Goal: Task Accomplishment & Management: Use online tool/utility

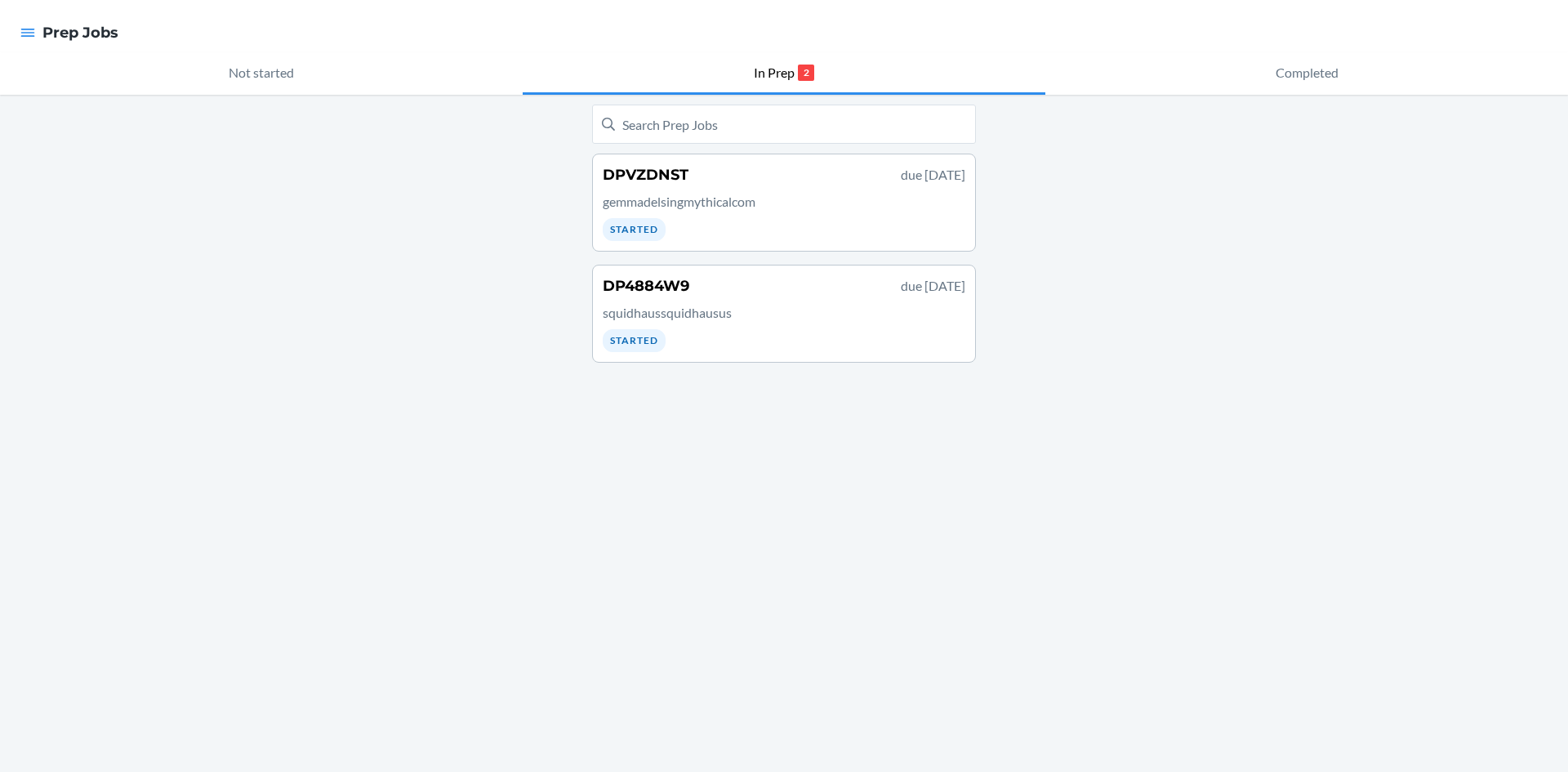
click at [782, 216] on div "DPVZDNST due [DATE] gemmadelsingmythicalcom Started" at bounding box center [784, 202] width 363 height 77
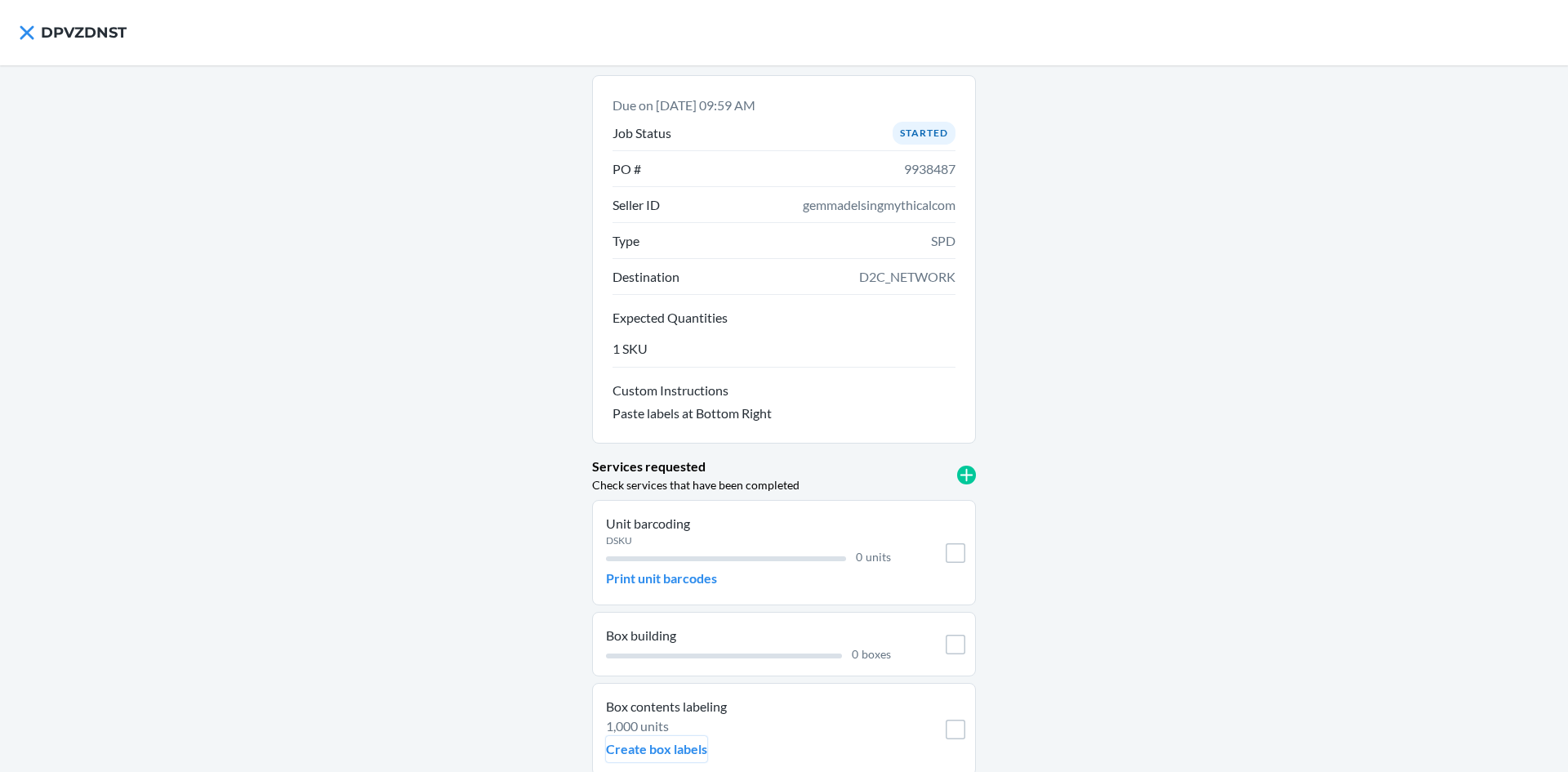
click at [672, 741] on p "Create box labels" at bounding box center [657, 748] width 101 height 20
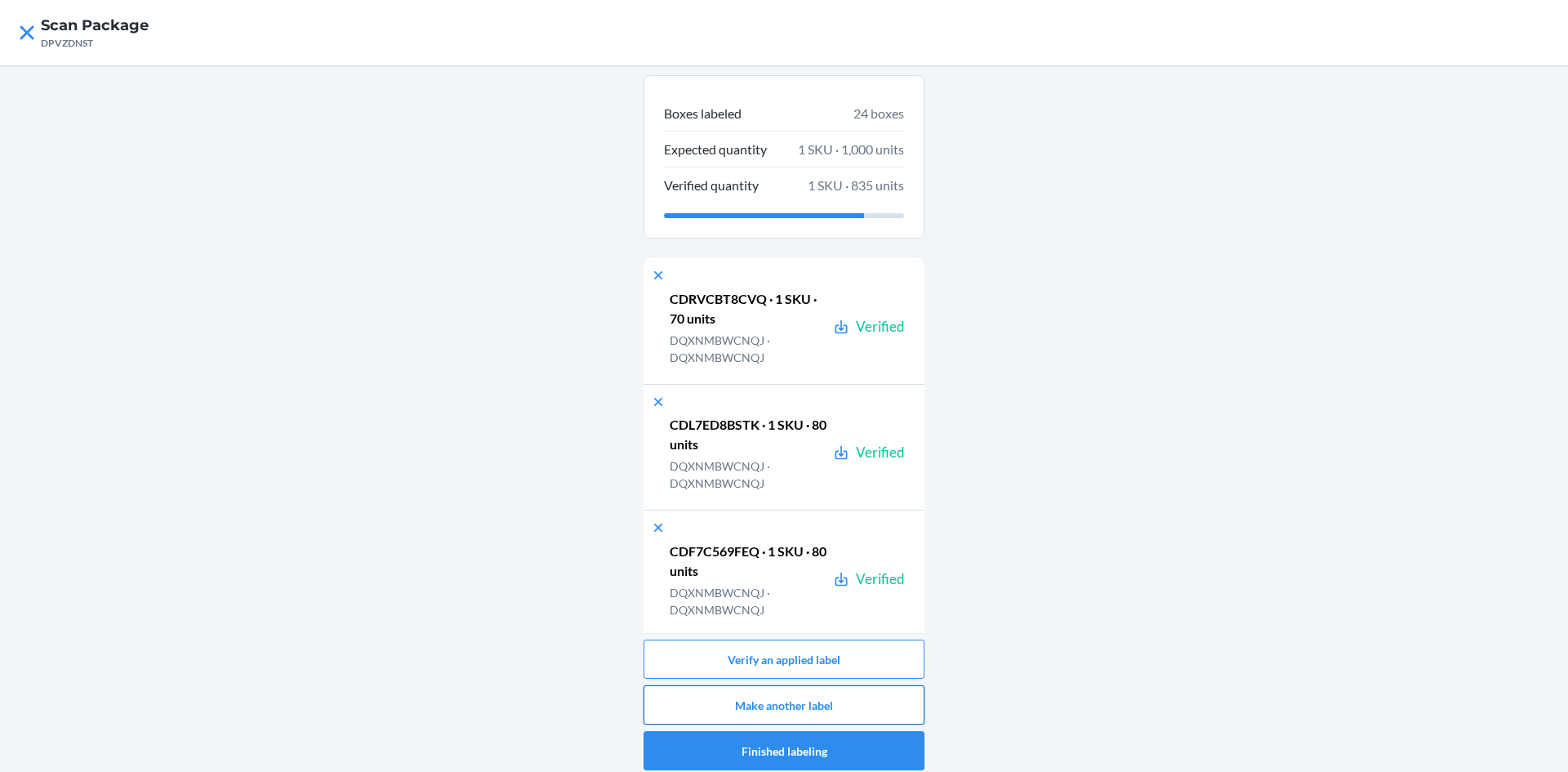
click at [849, 708] on button "Make another label" at bounding box center [784, 704] width 281 height 39
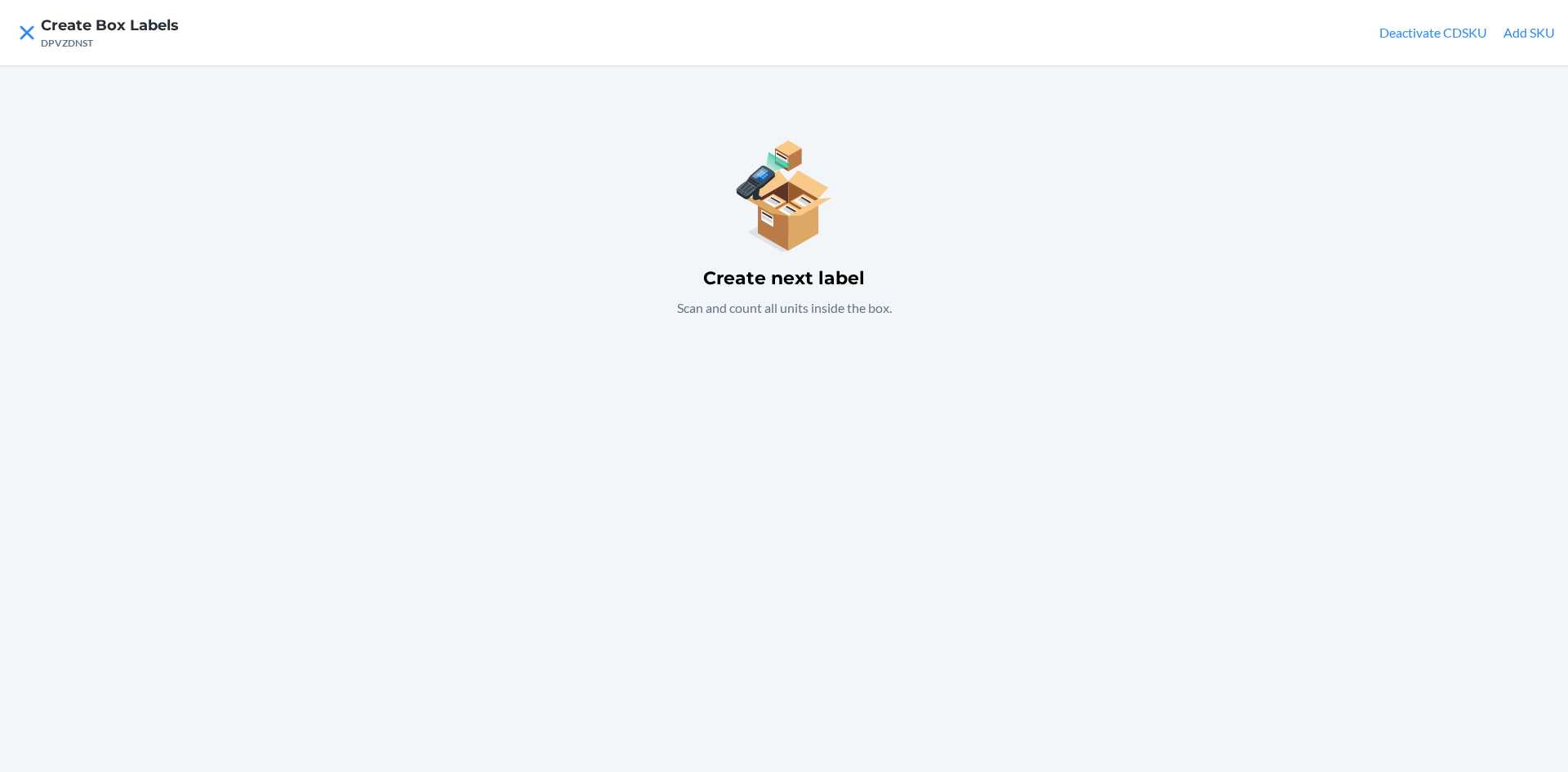
click at [1528, 39] on button "Add SKU" at bounding box center [1529, 32] width 51 height 20
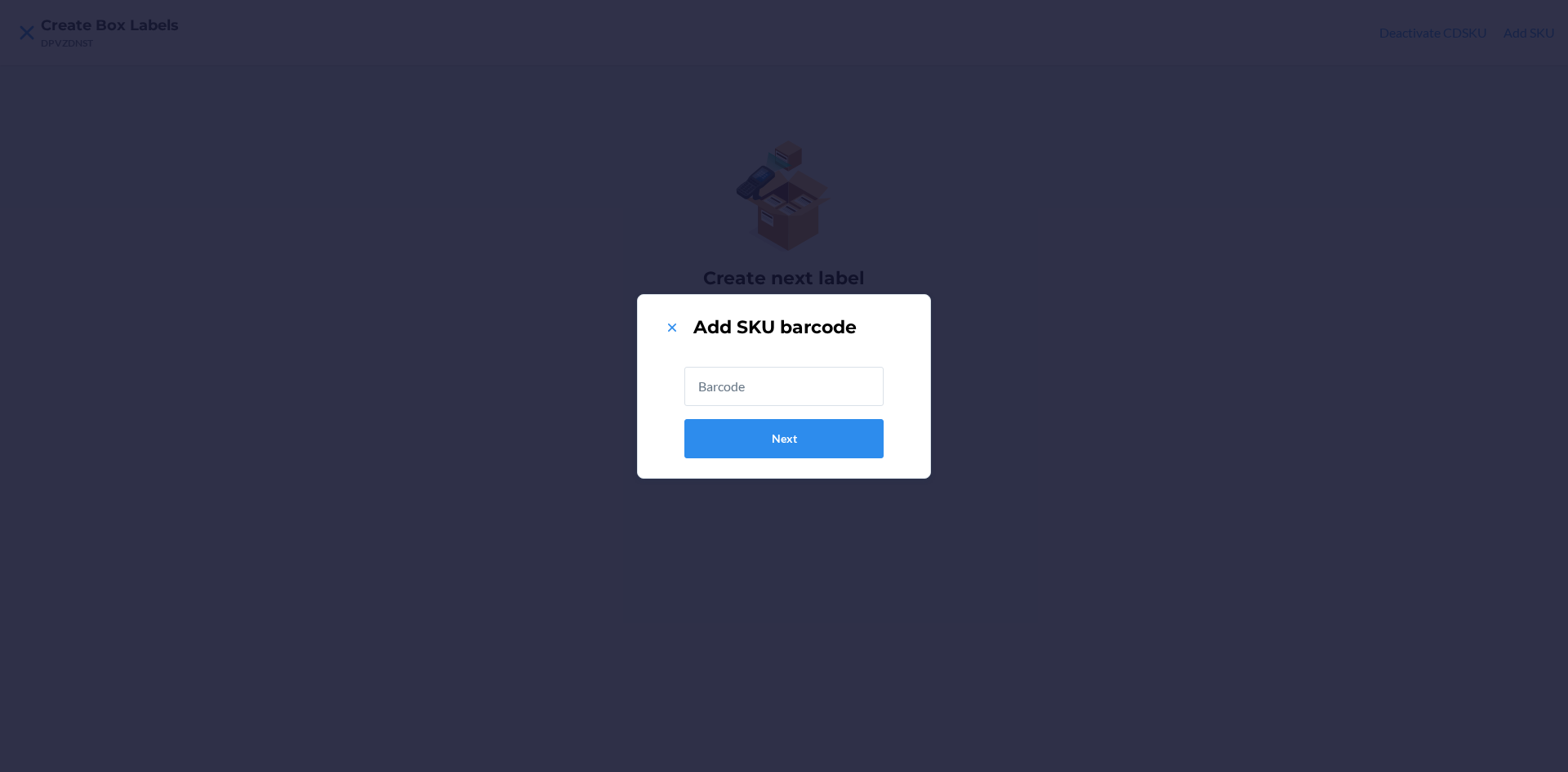
click at [849, 395] on input "text" at bounding box center [784, 386] width 199 height 39
type input "DQXNMBWCNQJ"
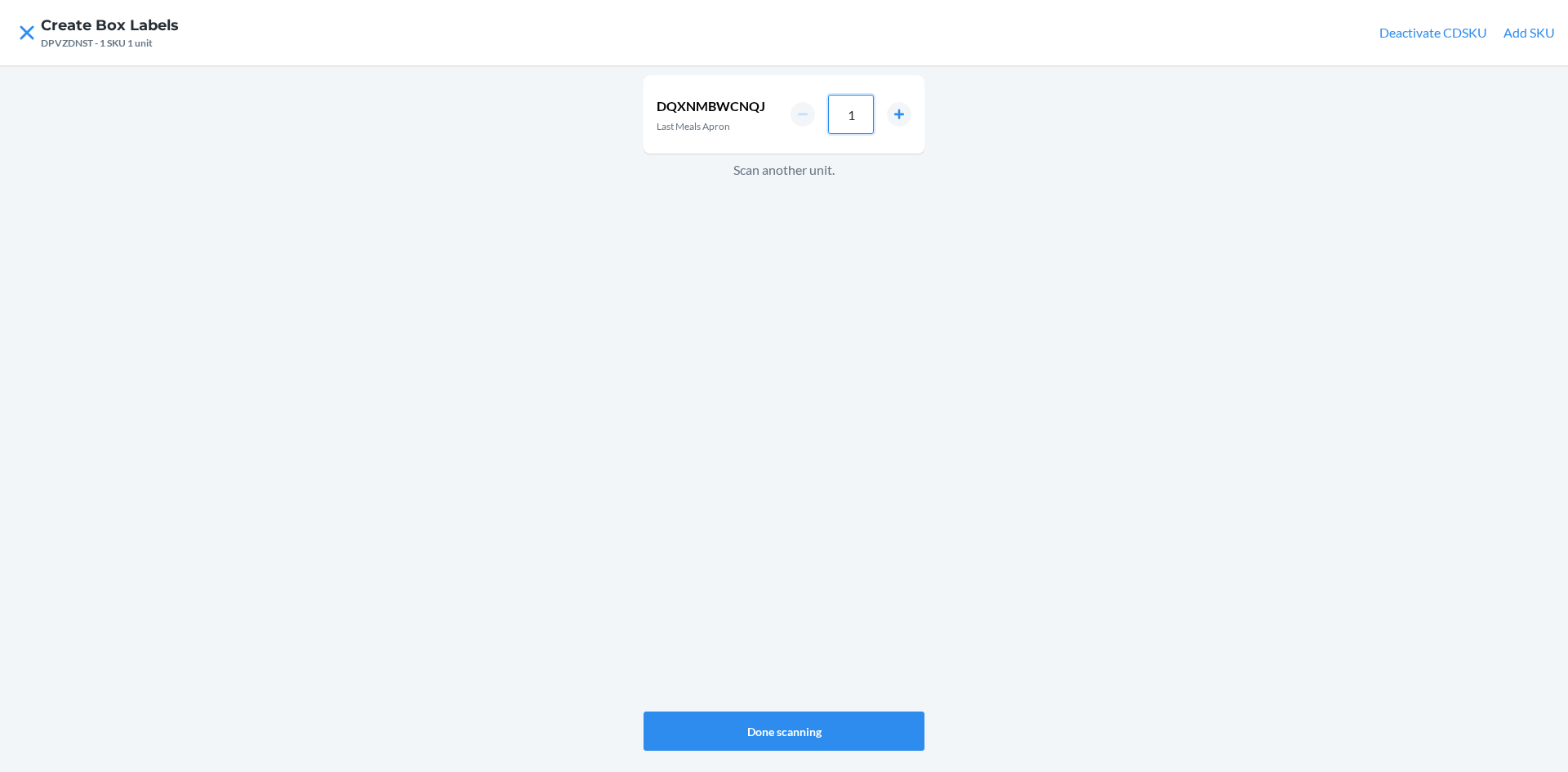
click at [866, 126] on input "1" at bounding box center [851, 114] width 45 height 39
type input "90"
click at [829, 725] on button "Done scanning" at bounding box center [784, 730] width 281 height 39
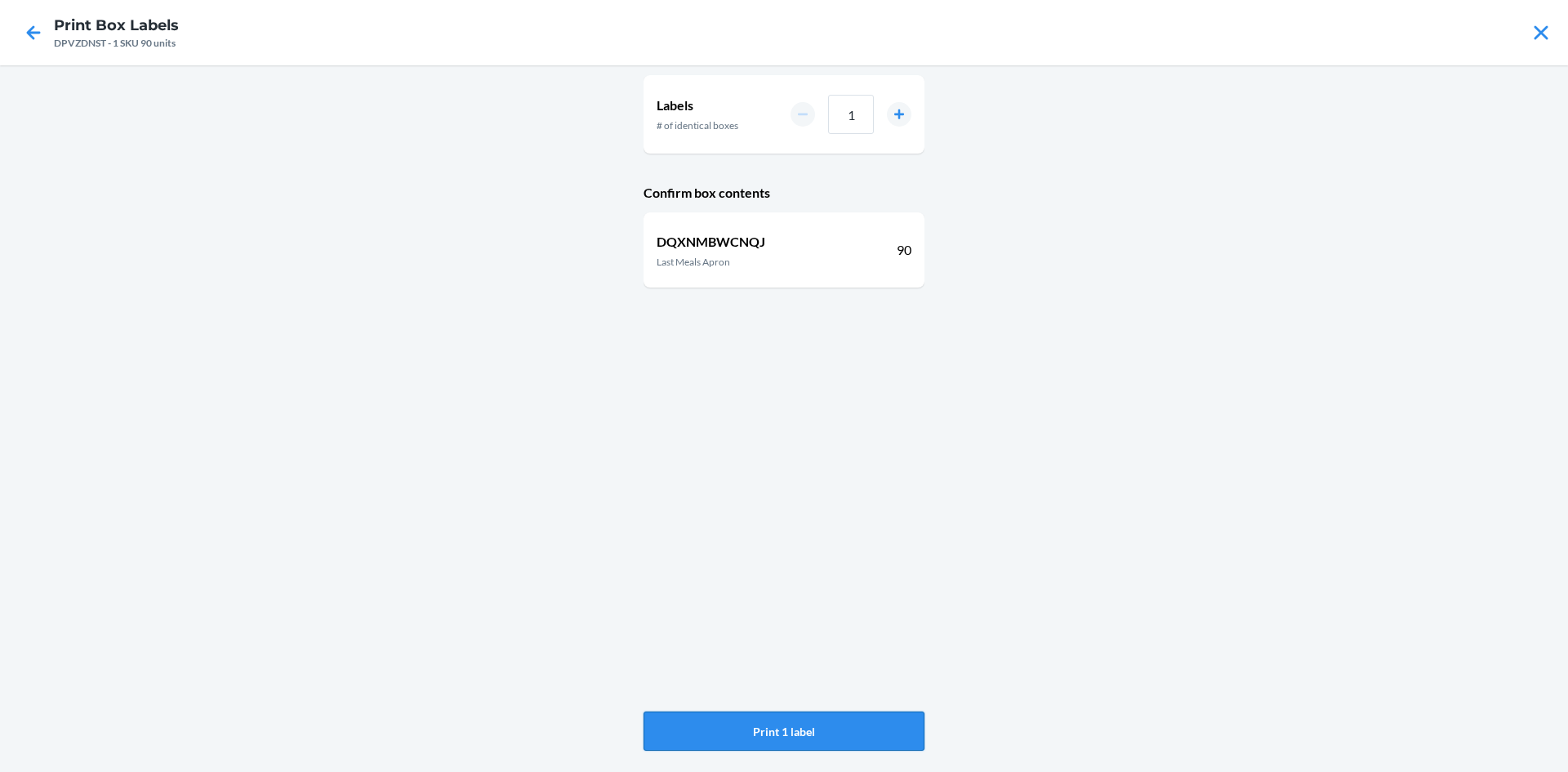
click at [853, 725] on button "Print 1 label" at bounding box center [784, 730] width 281 height 39
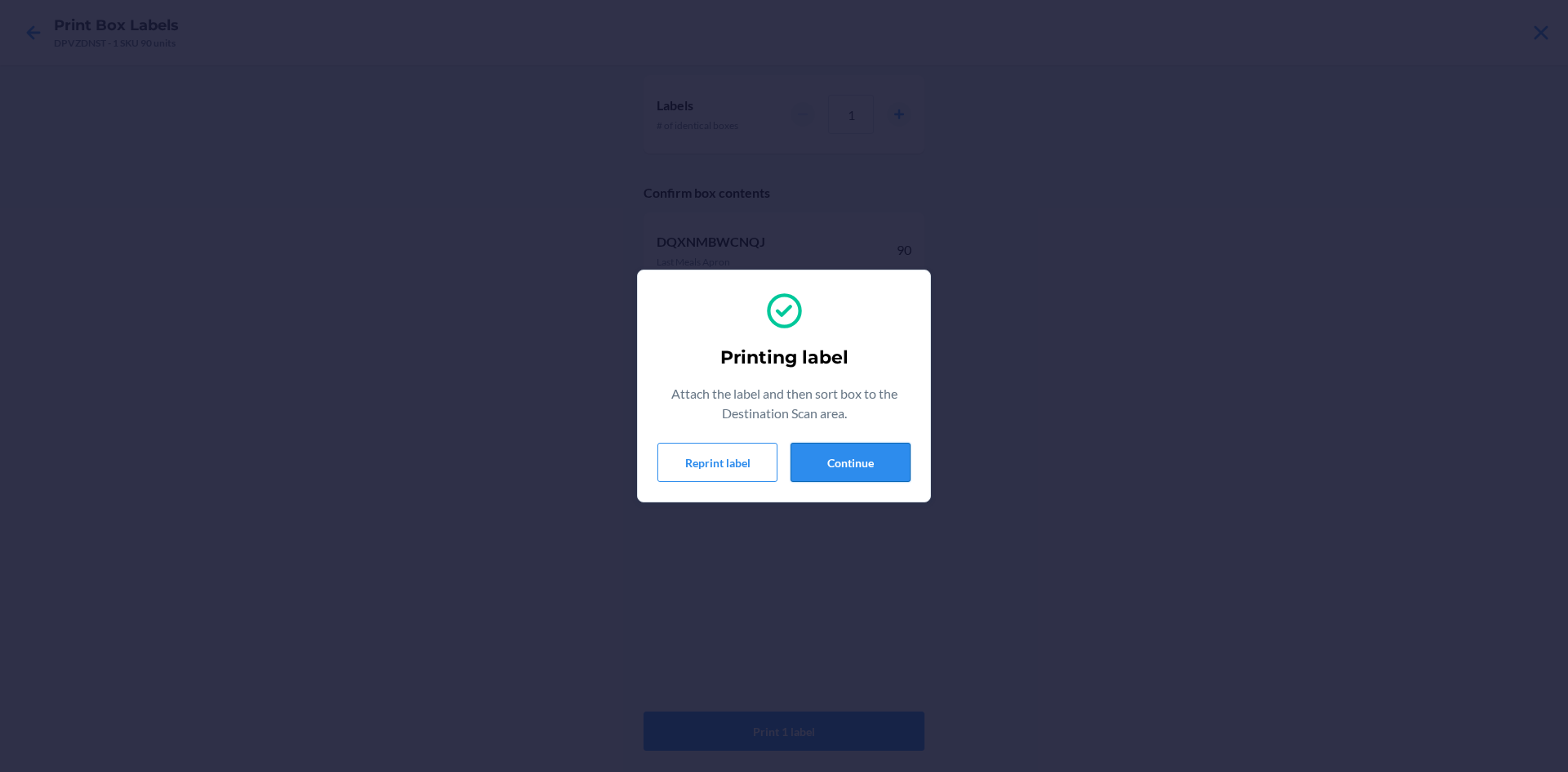
click at [877, 461] on button "Continue" at bounding box center [850, 461] width 120 height 39
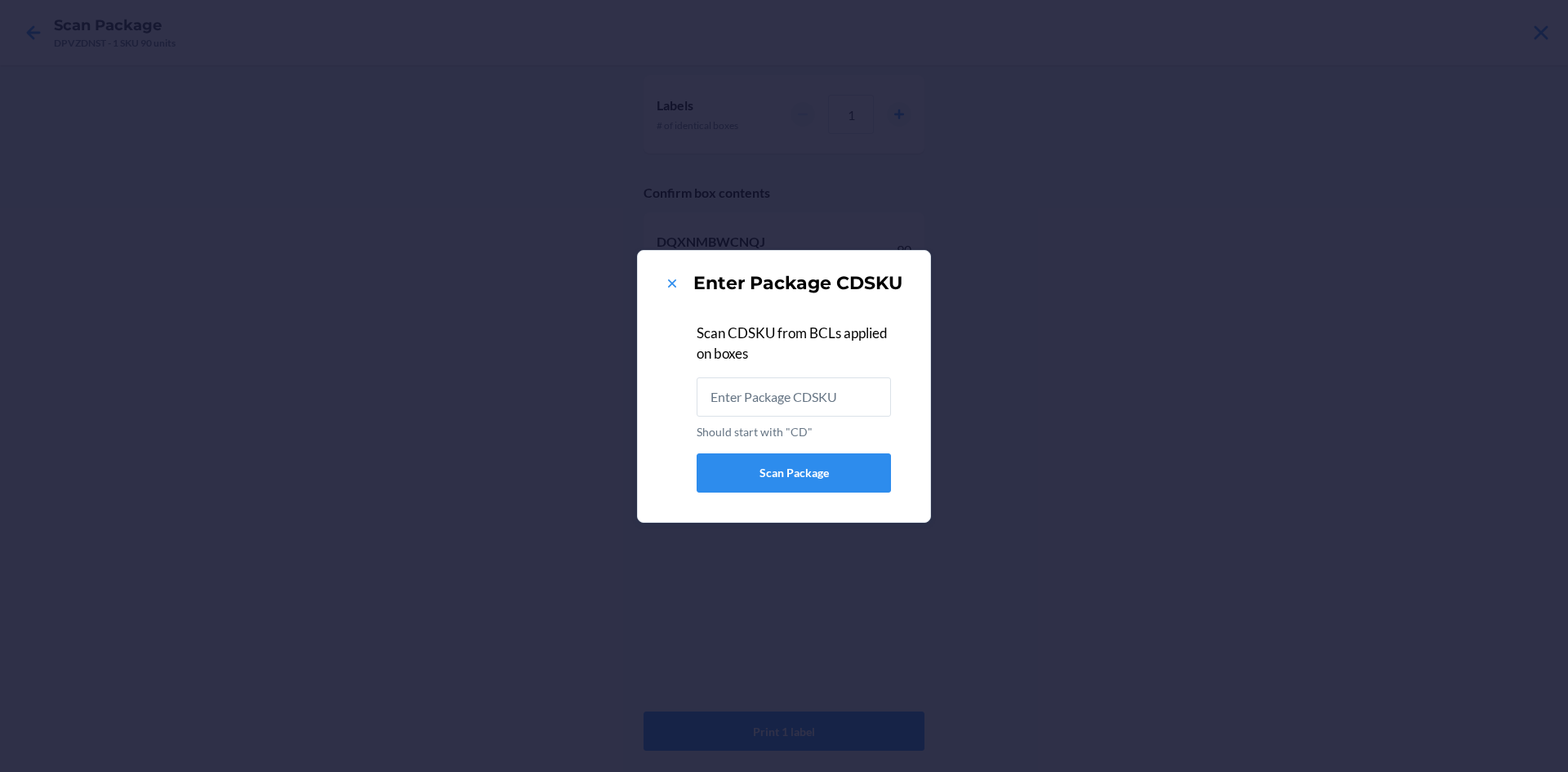
click at [860, 390] on input "Should start with "CD"" at bounding box center [793, 396] width 194 height 39
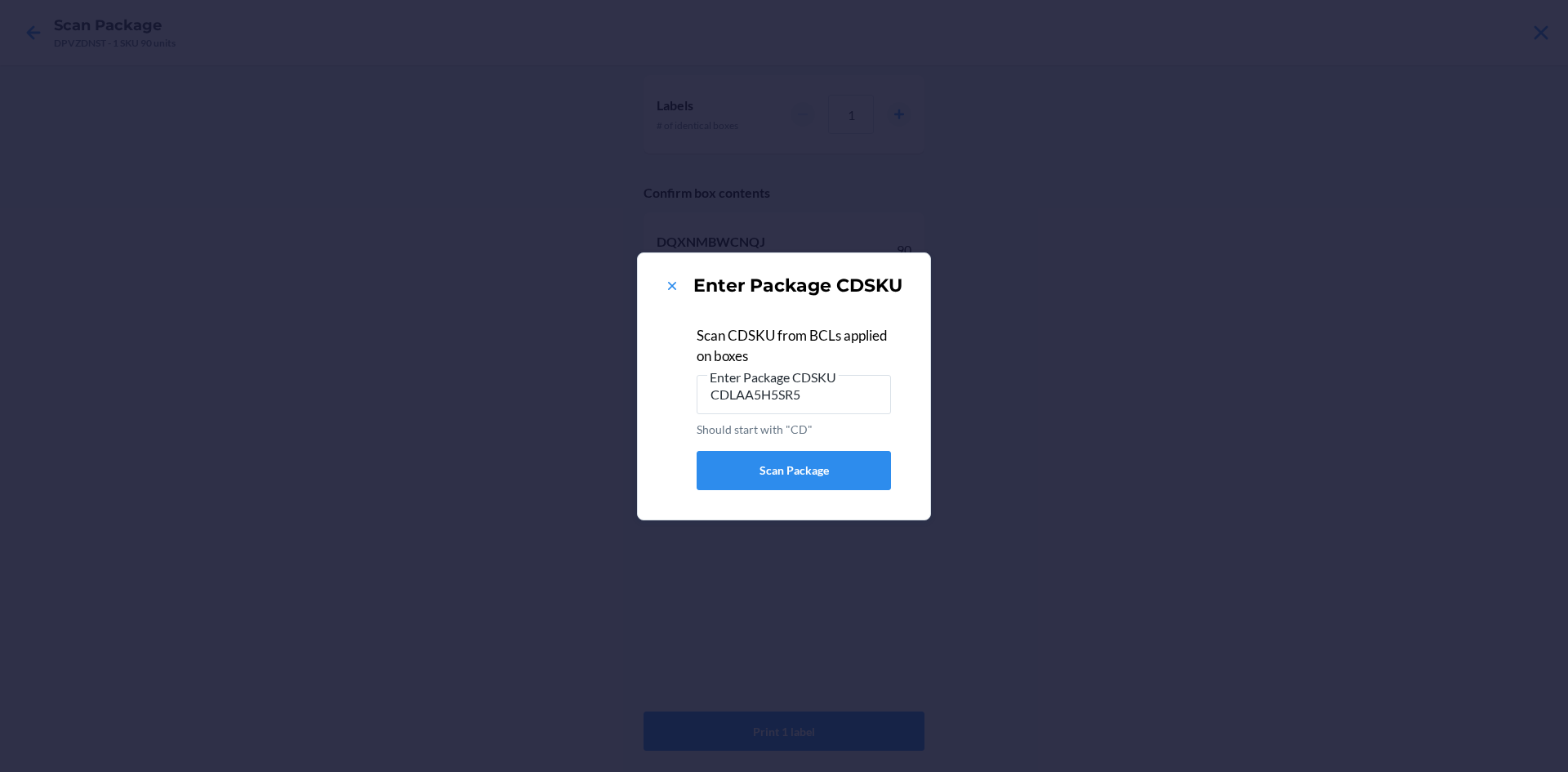
type input "CDLAA5H5SR5"
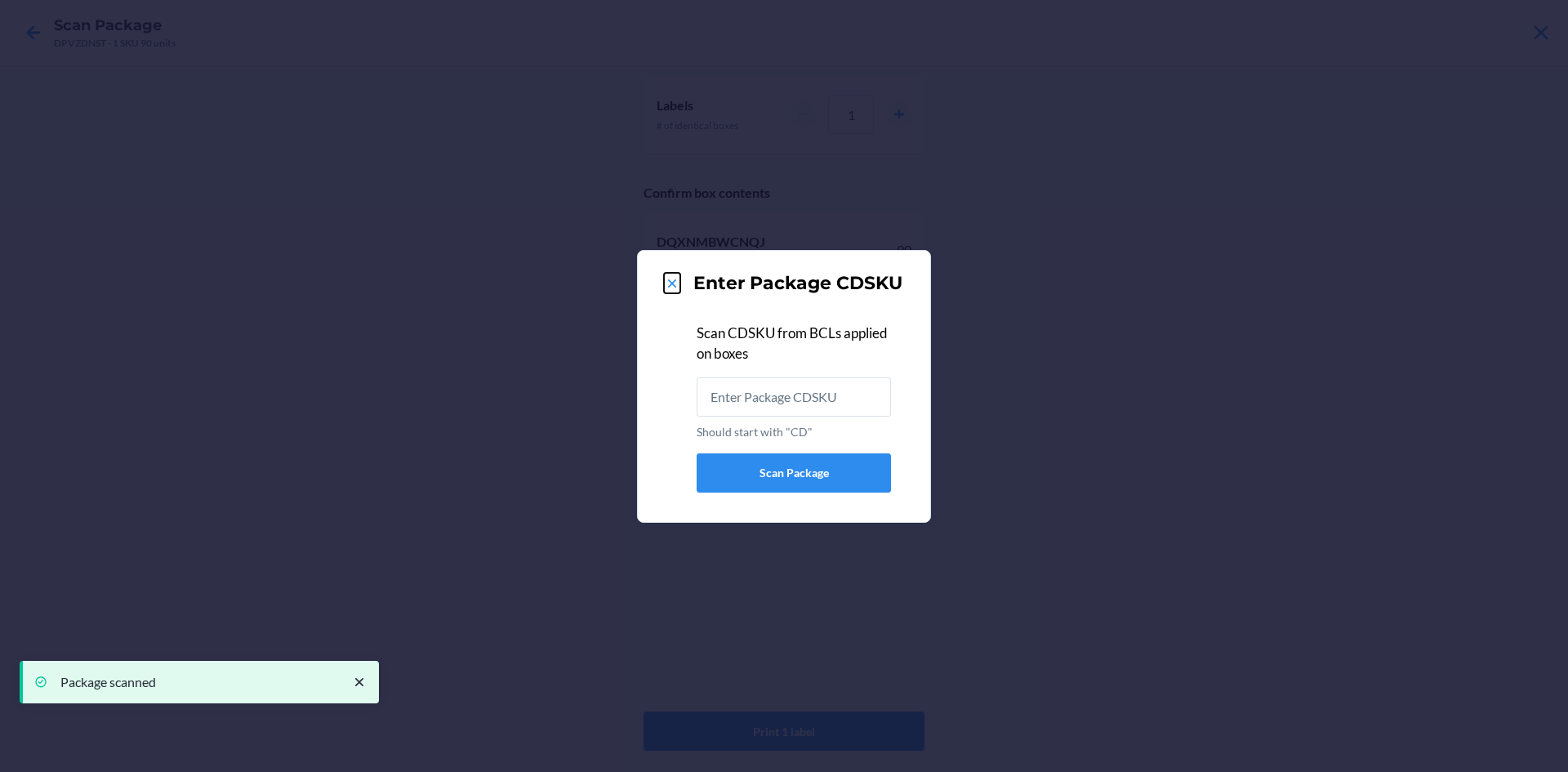
click at [670, 275] on icon at bounding box center [672, 282] width 16 height 16
